Goal: Information Seeking & Learning: Check status

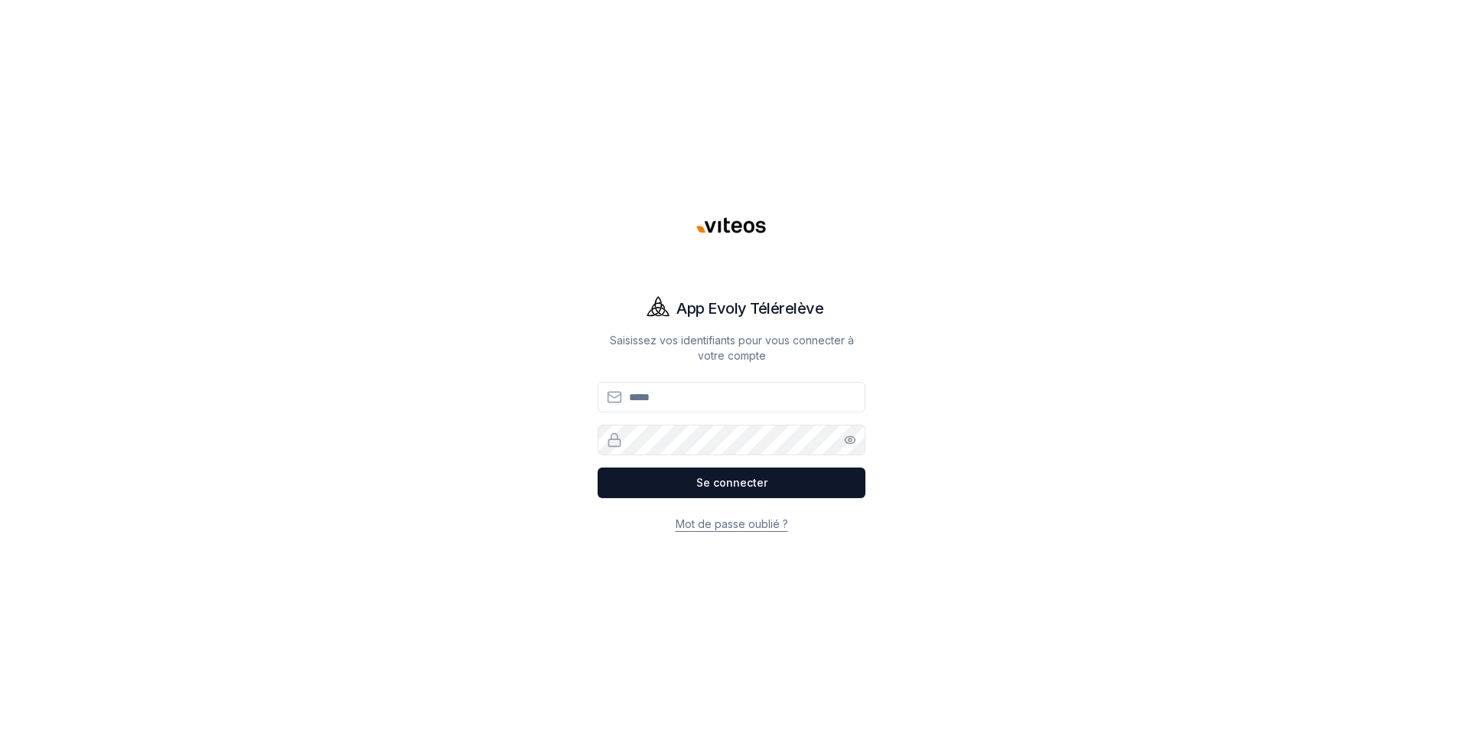
type input "**********"
click at [694, 485] on button "Se connecter" at bounding box center [732, 483] width 268 height 31
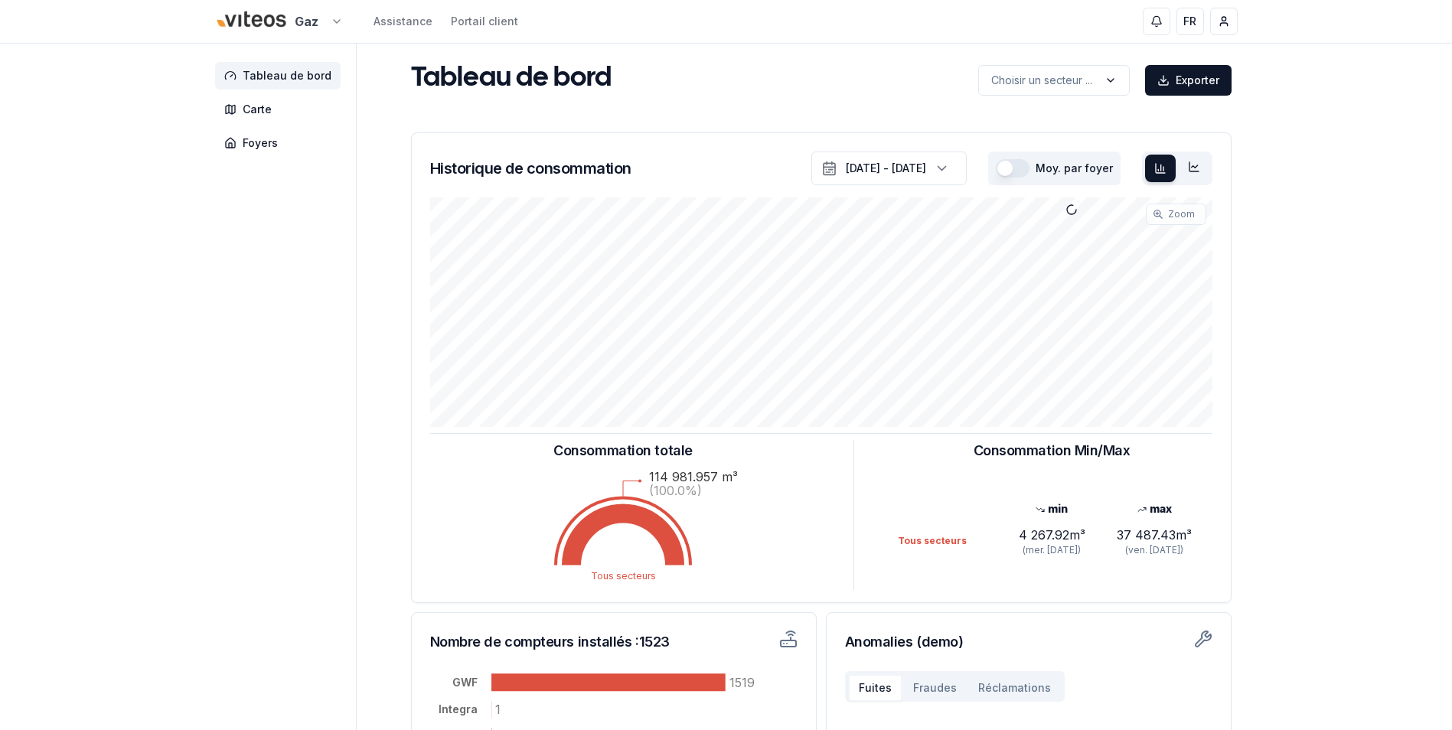
click at [337, 15] on html "Gaz Assistance Portail client FR [PERSON_NAME] Tableau de bord Carte Foyers Tab…" at bounding box center [726, 474] width 1452 height 948
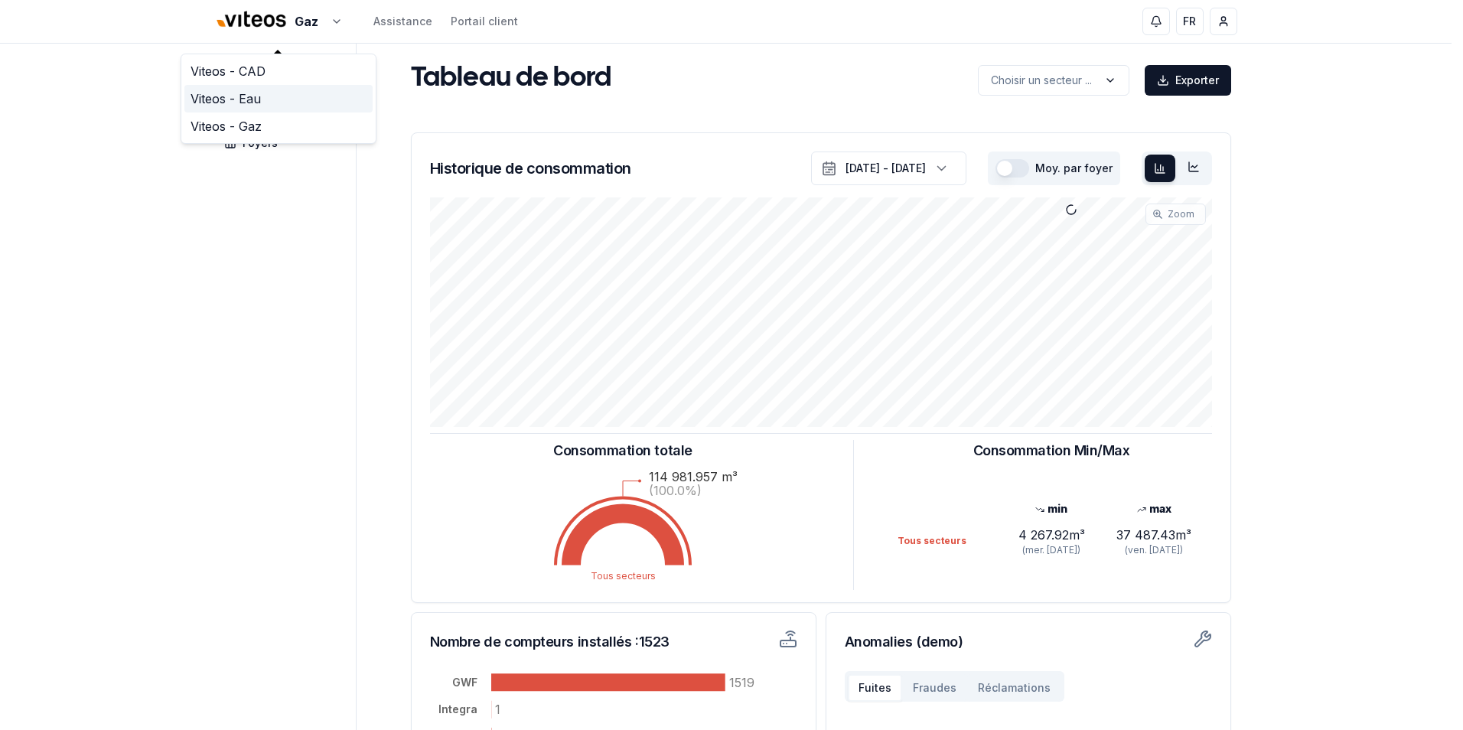
click at [265, 98] on link "Viteos - Eau" at bounding box center [278, 99] width 188 height 28
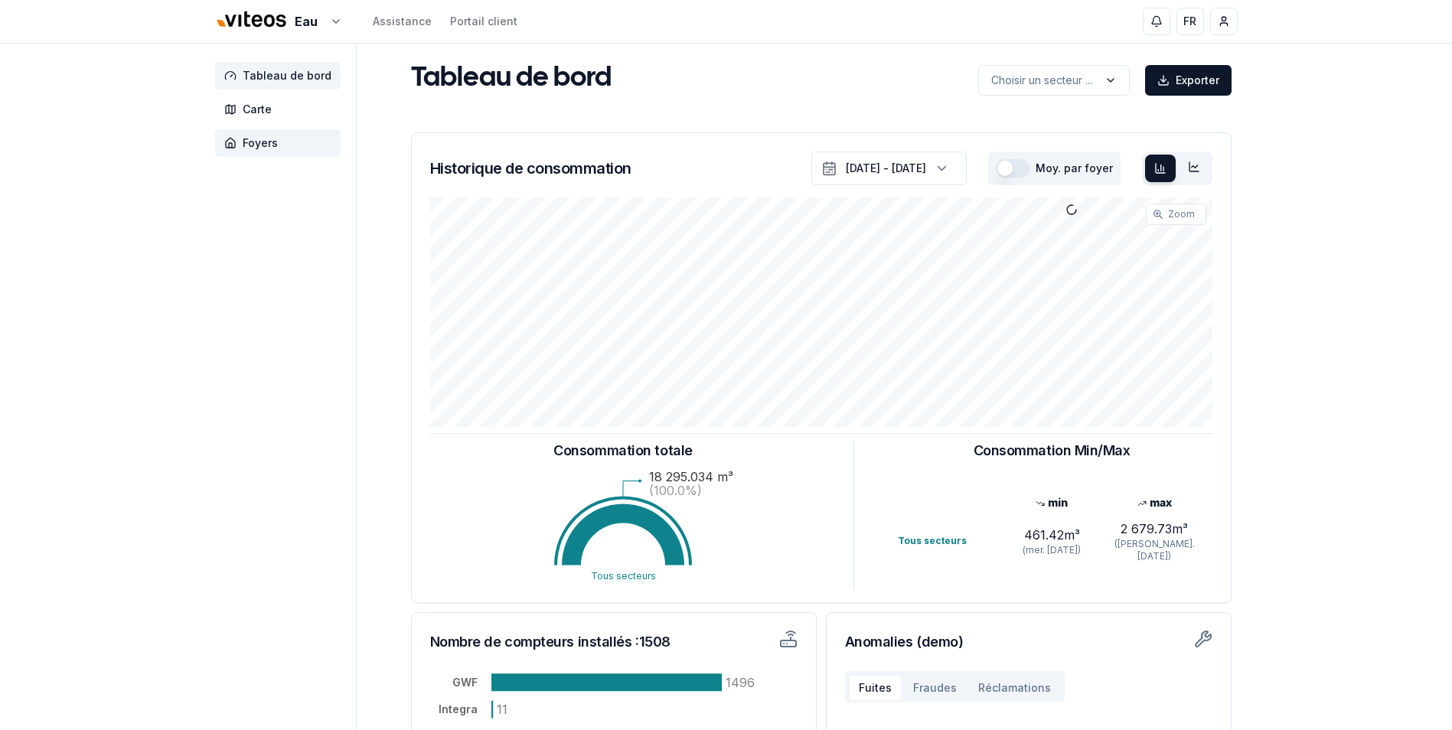
click at [261, 141] on span "Foyers" at bounding box center [260, 142] width 35 height 15
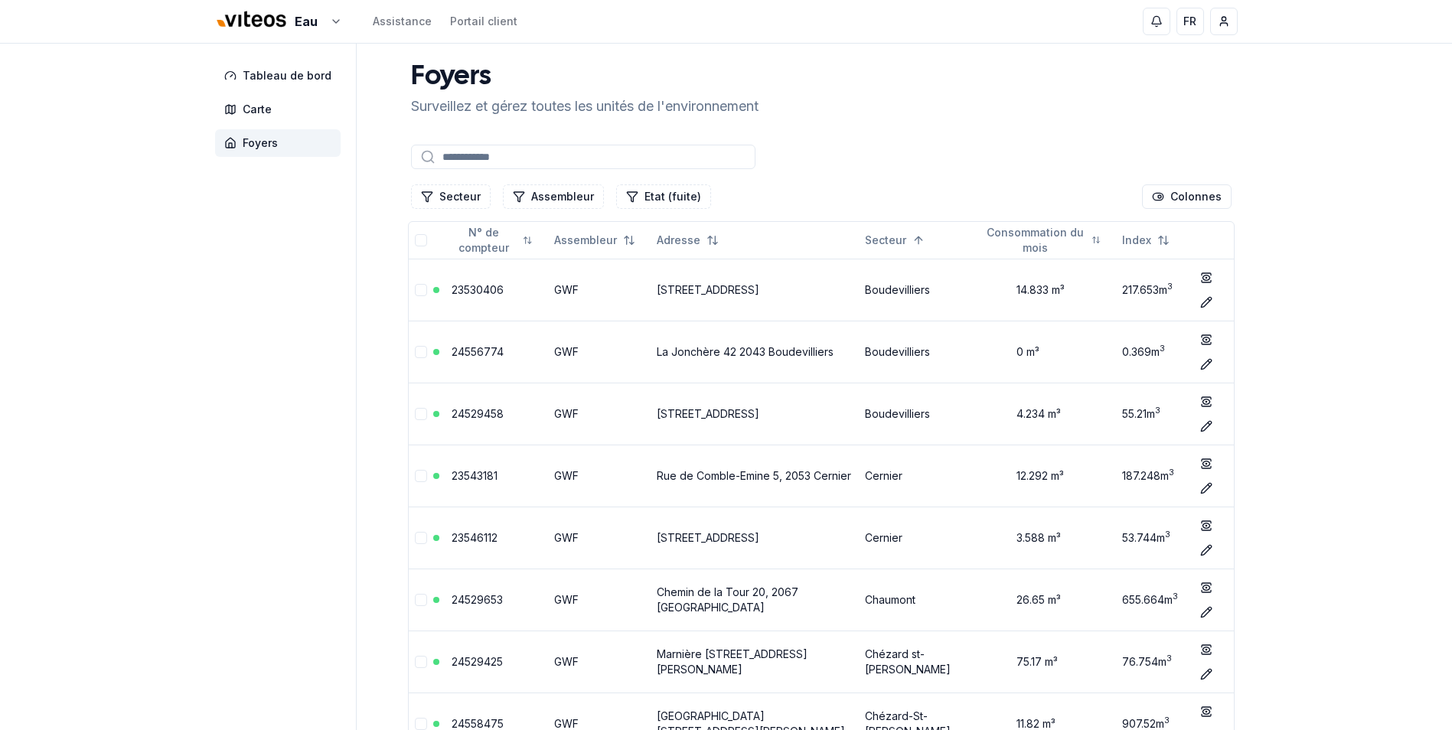
click at [474, 152] on input at bounding box center [583, 157] width 344 height 24
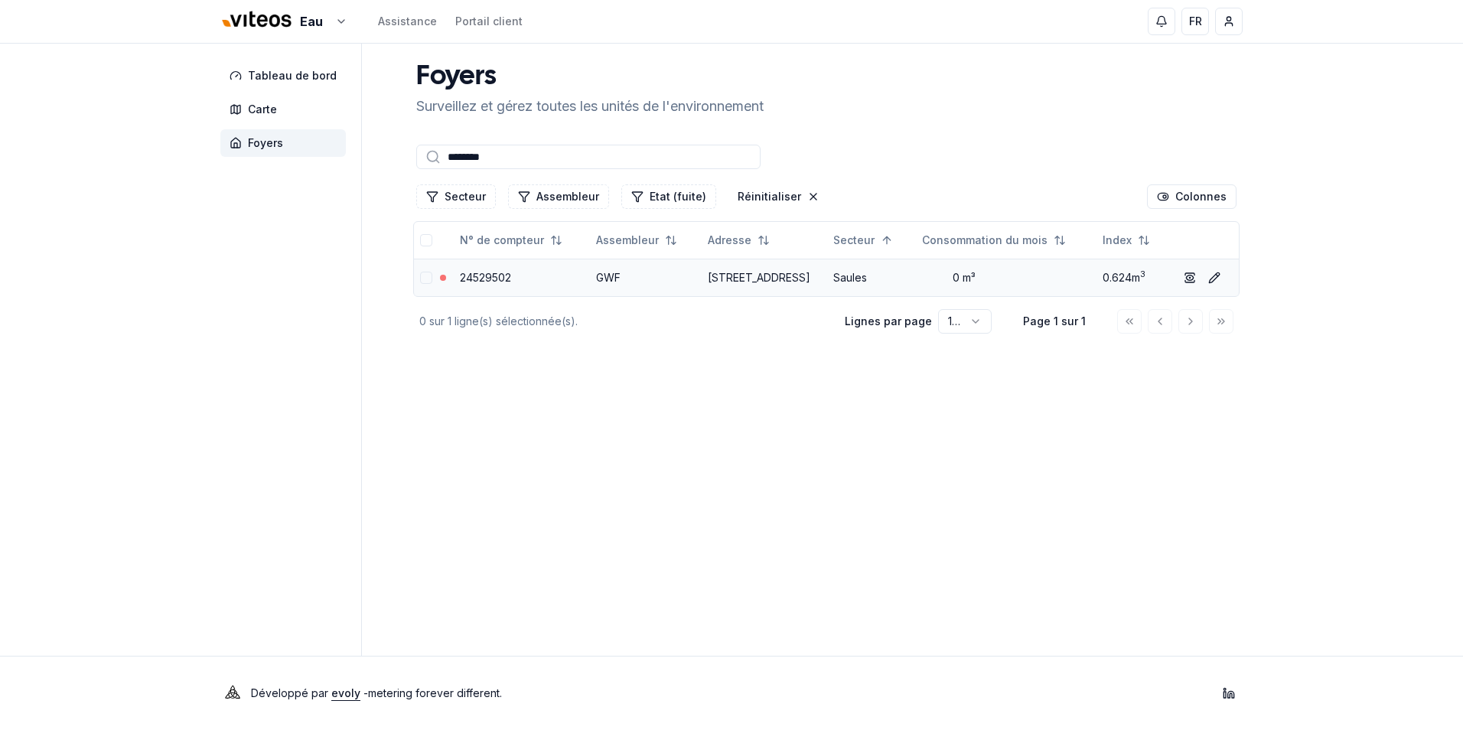
type input "********"
click at [481, 280] on link "24529502" at bounding box center [485, 277] width 51 height 13
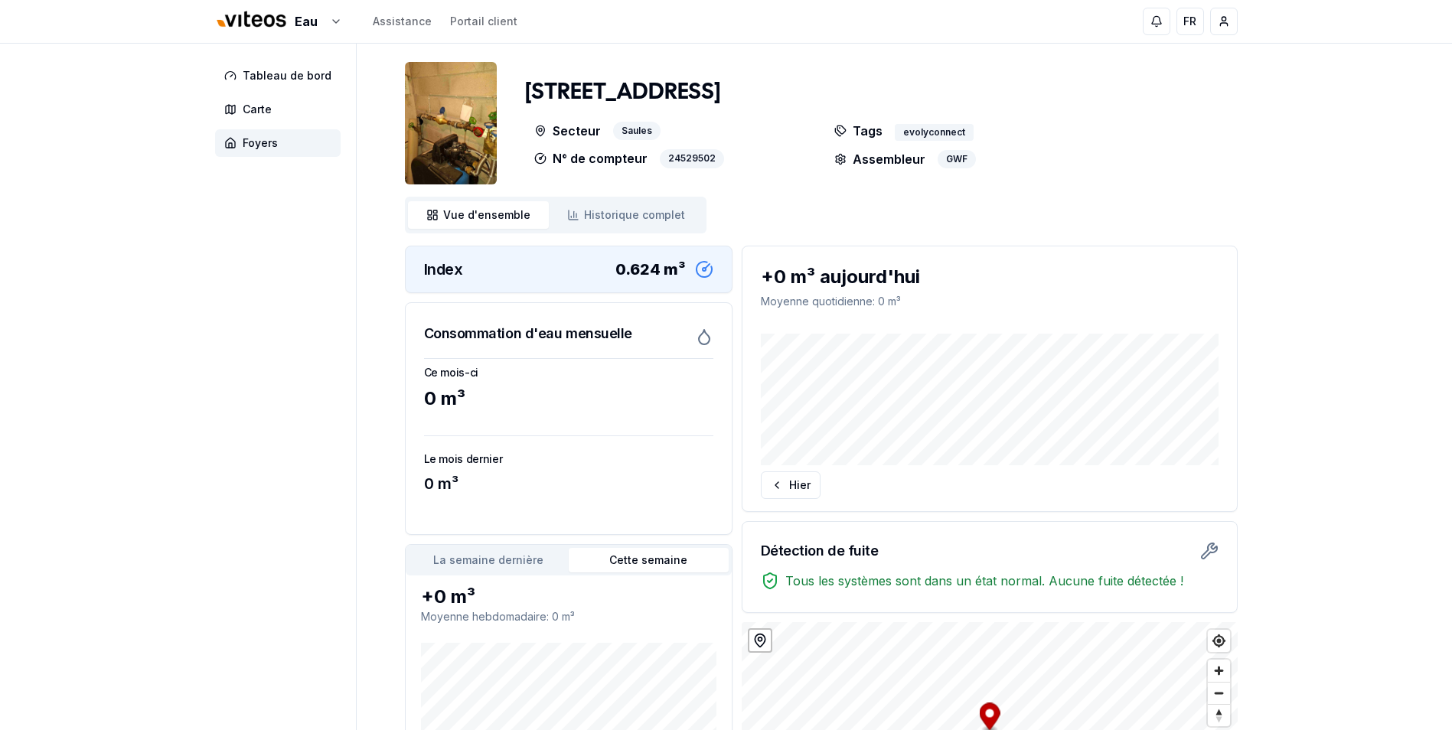
click at [455, 141] on img at bounding box center [451, 123] width 92 height 122
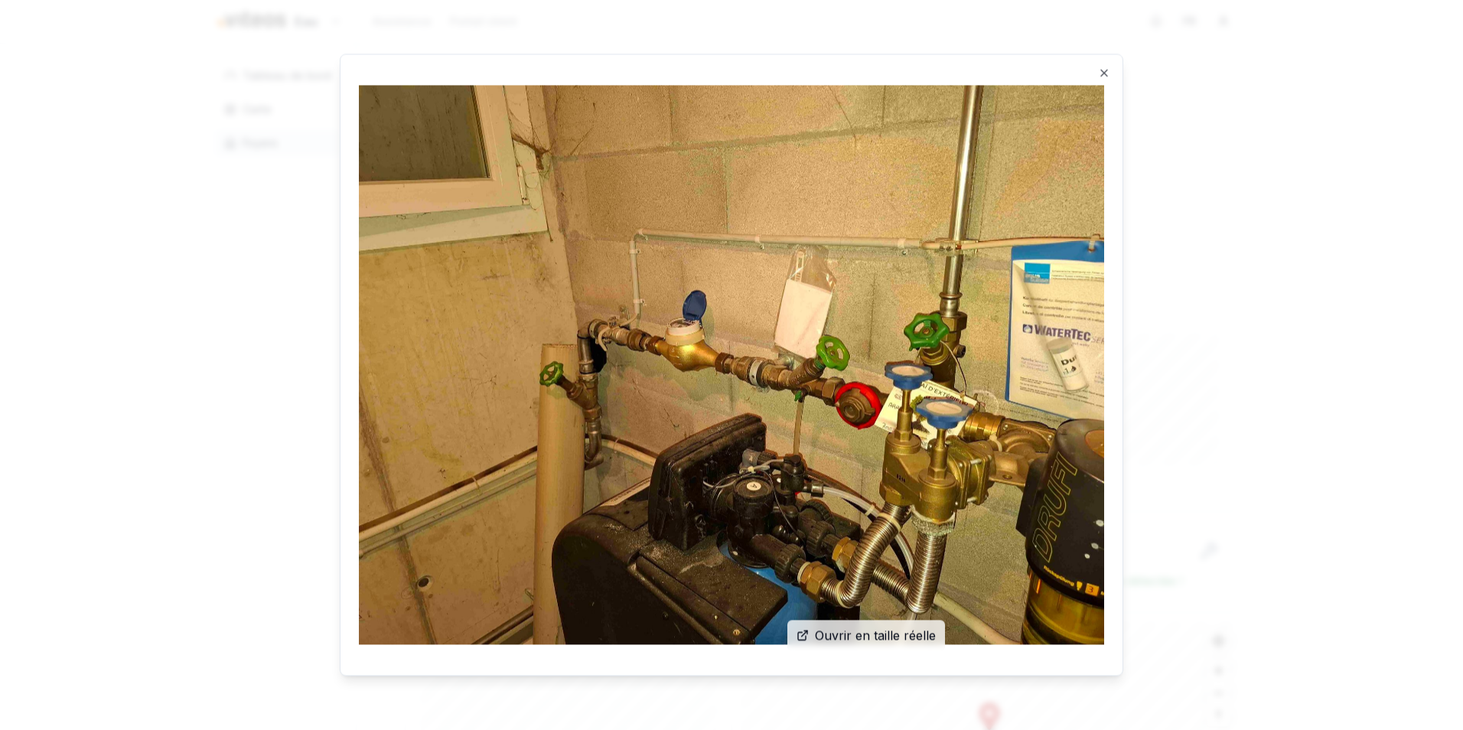
click at [1099, 75] on img at bounding box center [731, 365] width 745 height 584
click at [1107, 75] on icon "button" at bounding box center [1104, 73] width 6 height 6
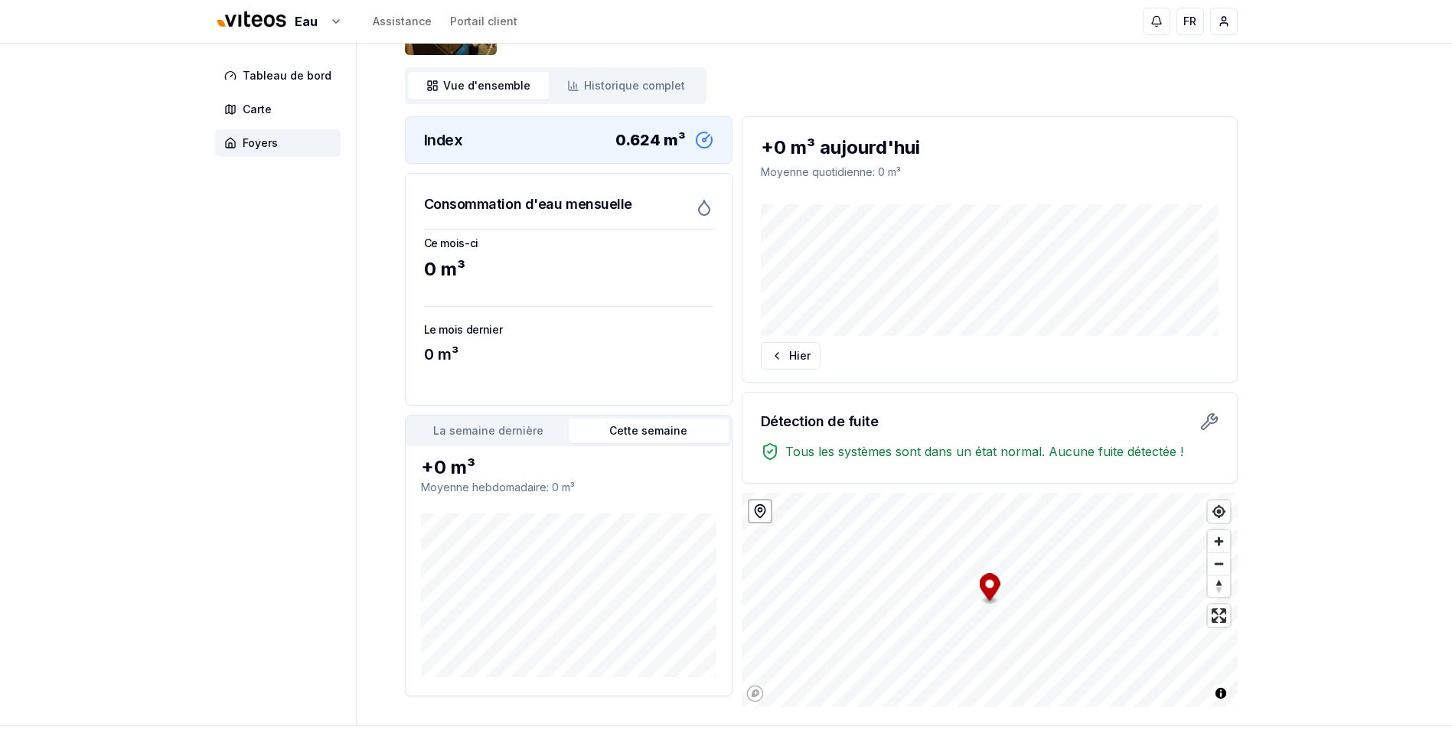
scroll to position [153, 0]
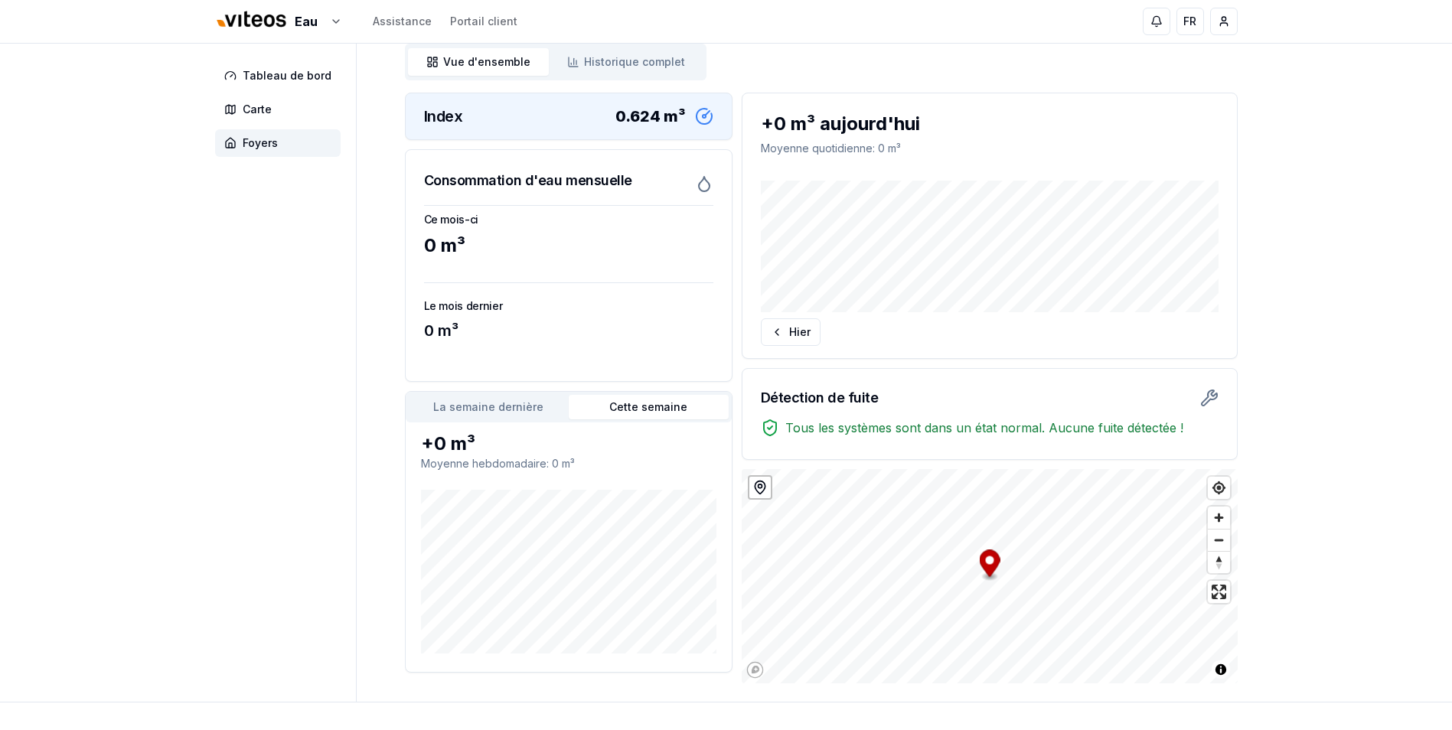
click at [227, 484] on aside "Tableau de bord Carte Foyers" at bounding box center [286, 296] width 142 height 811
click at [645, 409] on button "Cette semaine" at bounding box center [649, 407] width 160 height 24
click at [506, 412] on button "La semaine dernière" at bounding box center [489, 407] width 160 height 24
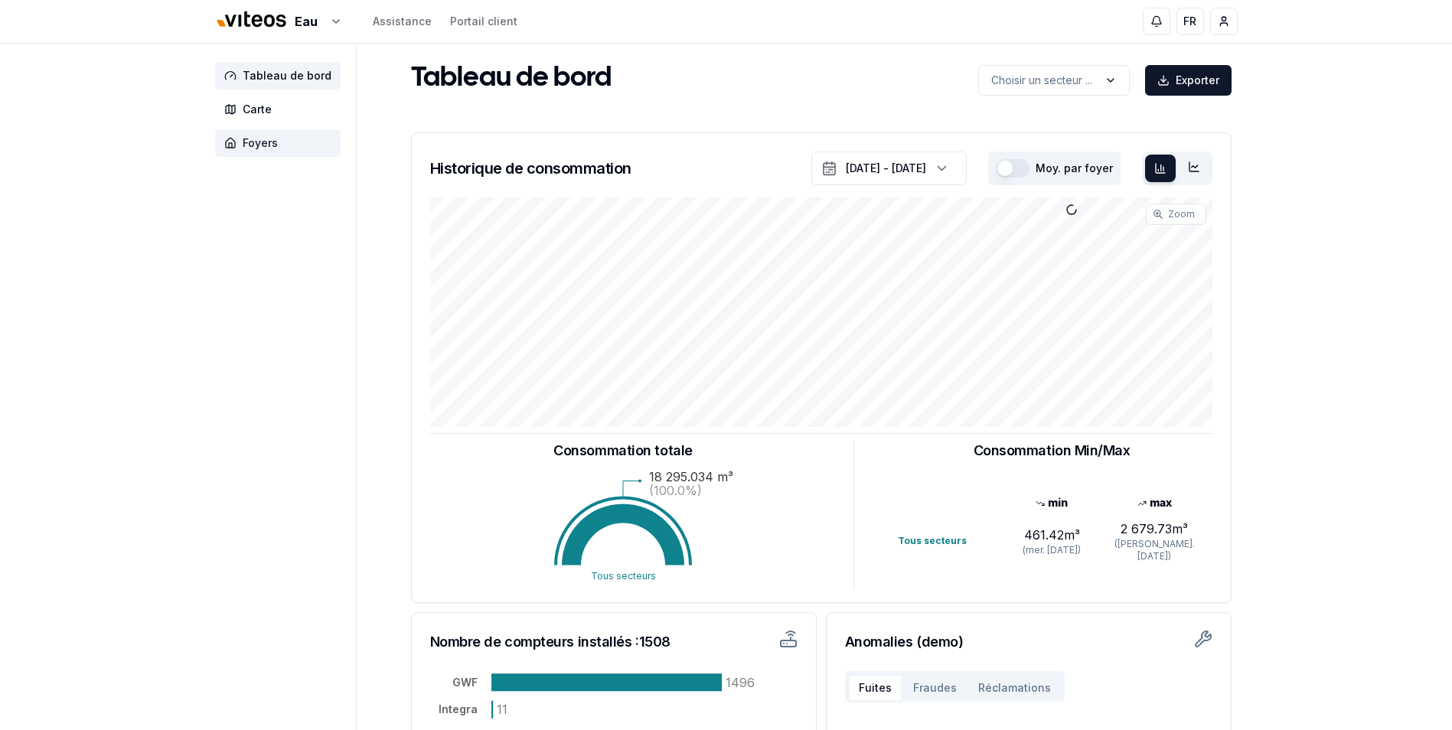
click at [249, 143] on span "Foyers" at bounding box center [260, 142] width 35 height 15
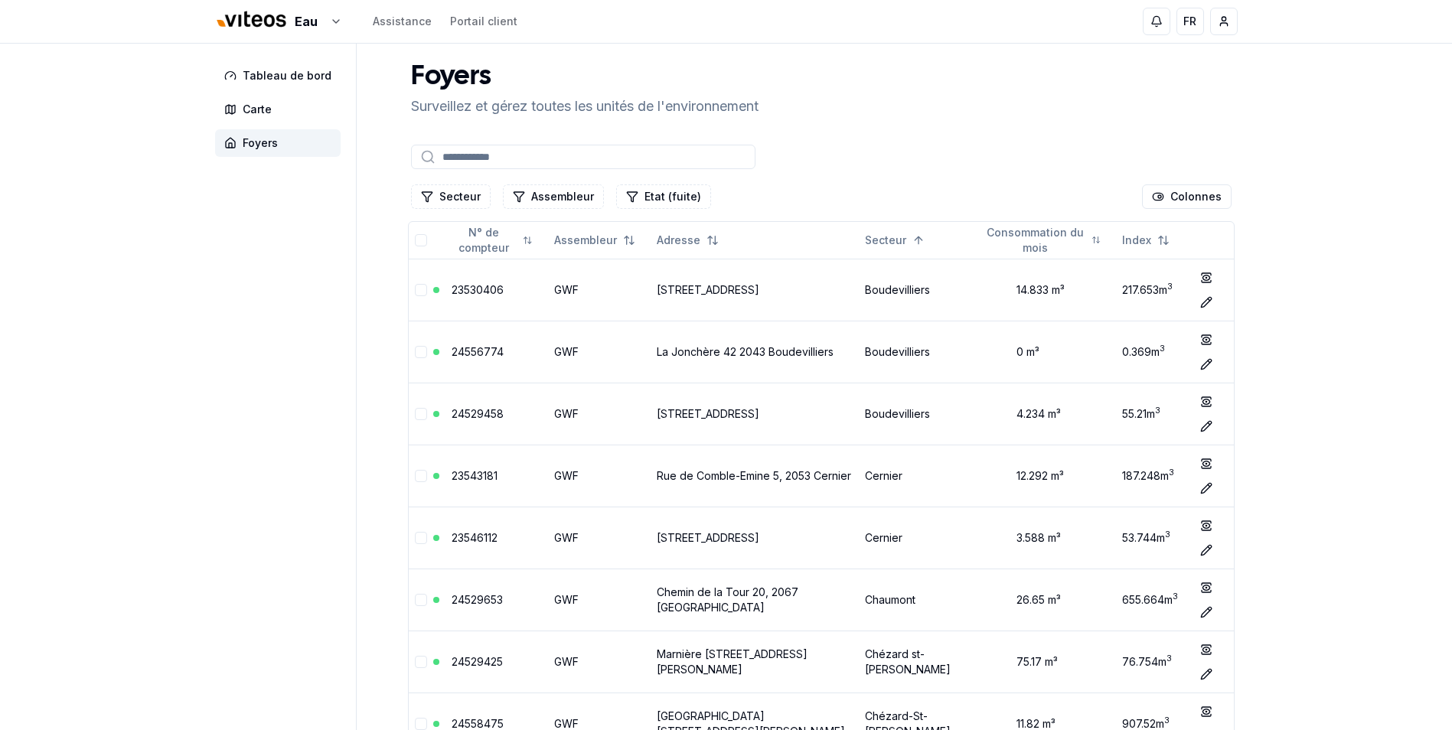
click at [471, 159] on input at bounding box center [583, 157] width 344 height 24
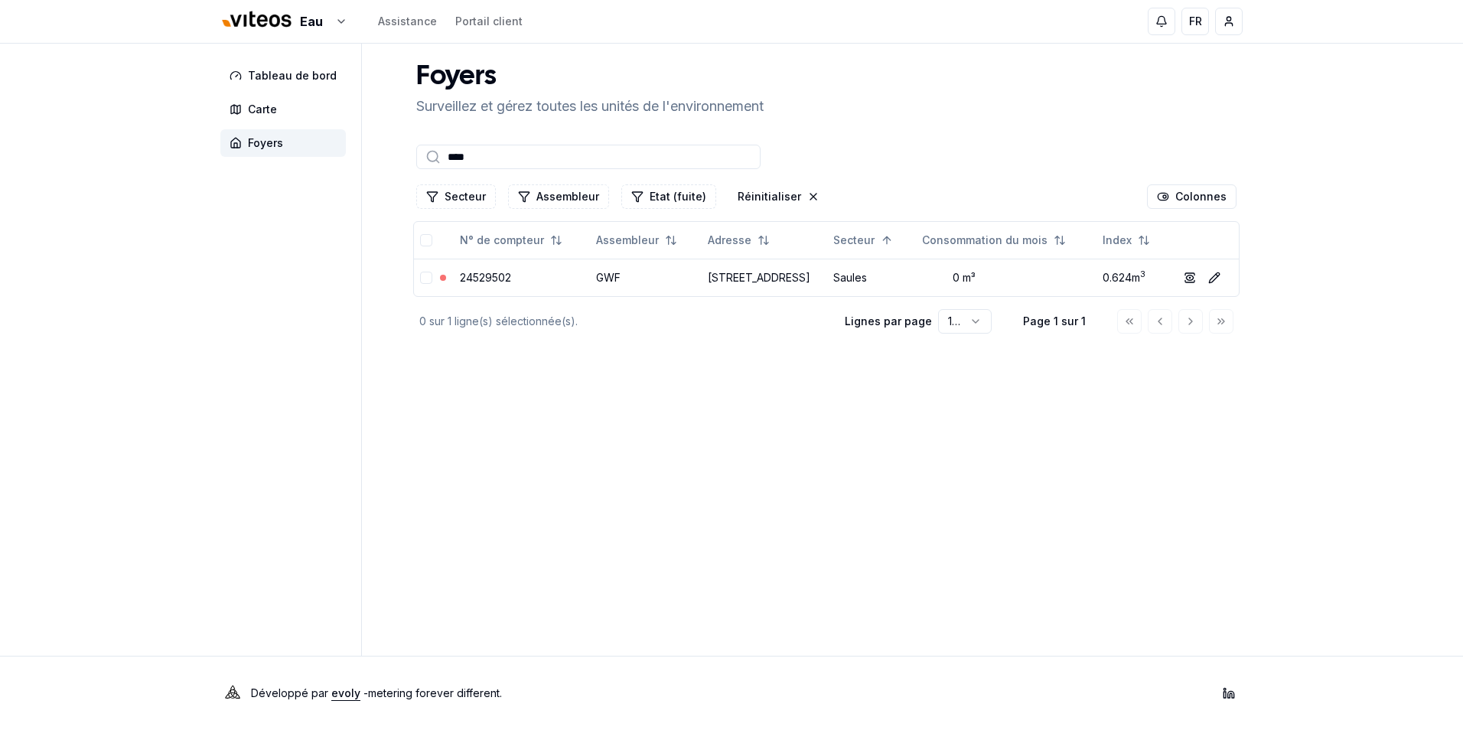
type input "****"
drag, startPoint x: 1022, startPoint y: 365, endPoint x: 1061, endPoint y: 119, distance: 248.8
click at [974, 96] on div "Foyers Surveillez et gérez toutes les unités de l'environnement" at bounding box center [826, 89] width 833 height 55
click at [475, 275] on link "24529502" at bounding box center [485, 277] width 51 height 13
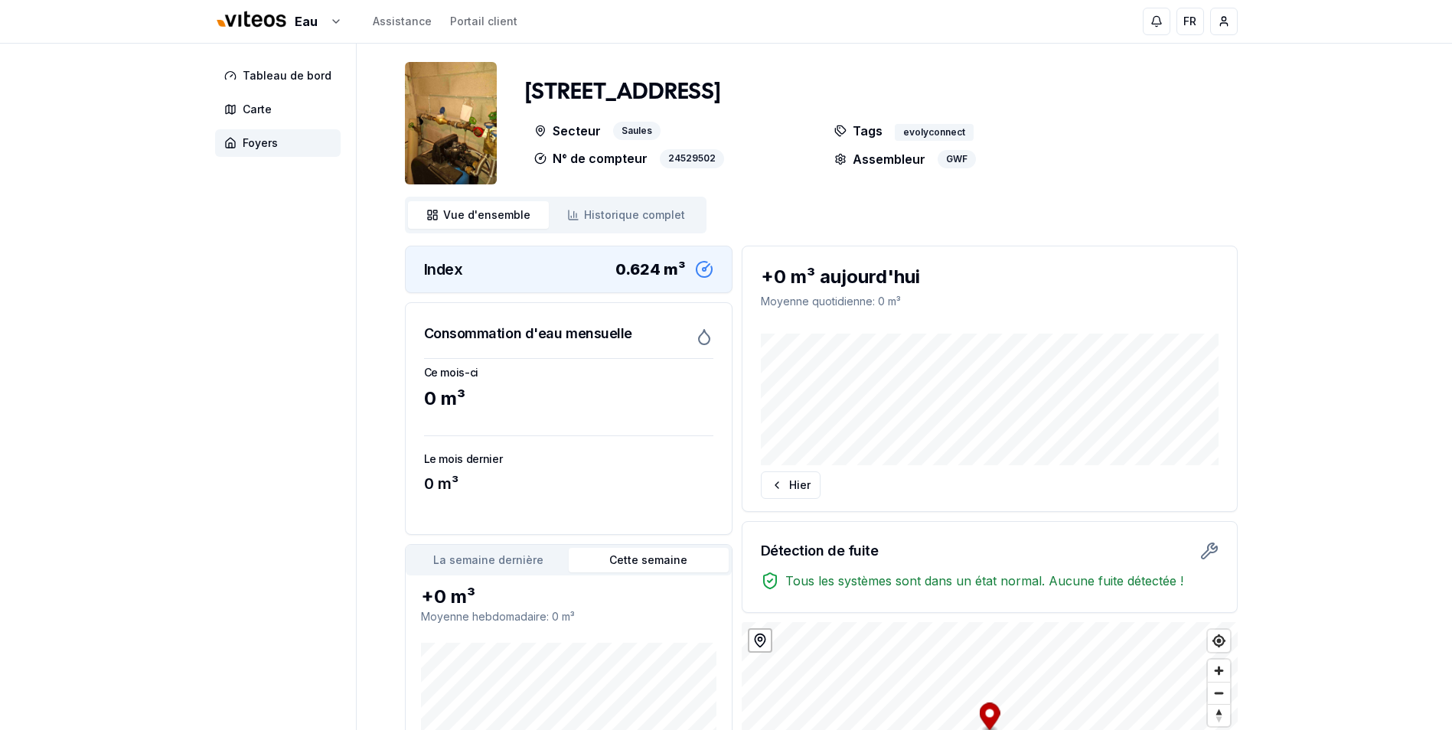
click at [191, 390] on div "Tableau de bord Carte Foyers [STREET_ADDRESS] N° de compteur 24529502 Tags evol…" at bounding box center [726, 449] width 1071 height 811
drag, startPoint x: 438, startPoint y: 157, endPoint x: 247, endPoint y: 425, distance: 329.3
click at [247, 425] on aside "Tableau de bord Carte Foyers" at bounding box center [286, 449] width 142 height 811
